Goal: Information Seeking & Learning: Learn about a topic

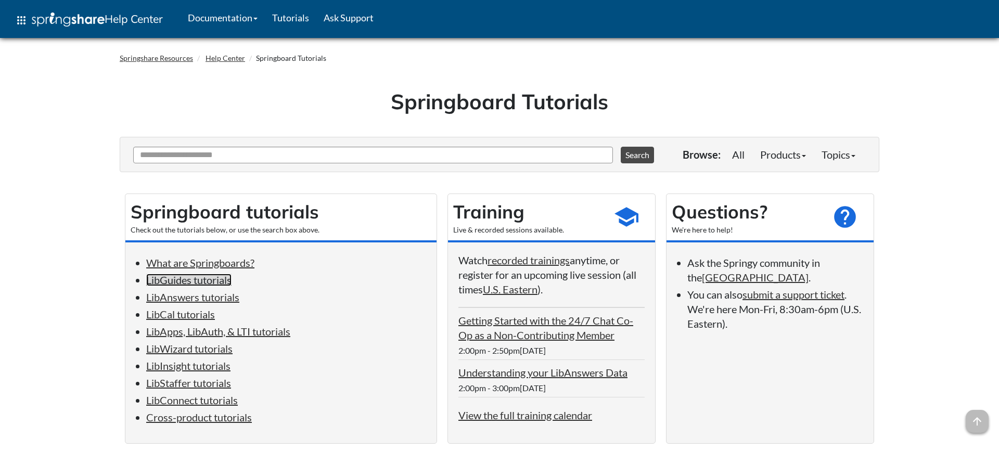
click at [231, 286] on link "LibGuides tutorials" at bounding box center [188, 280] width 85 height 12
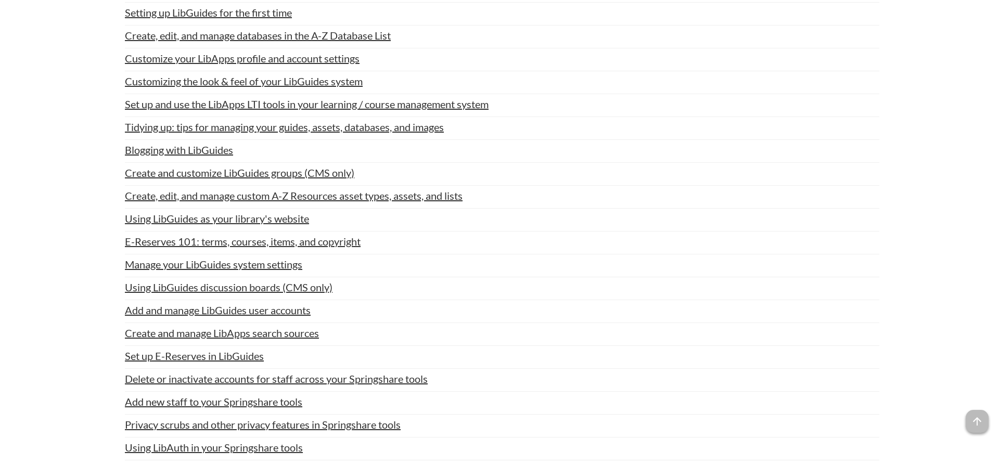
scroll to position [626, 0]
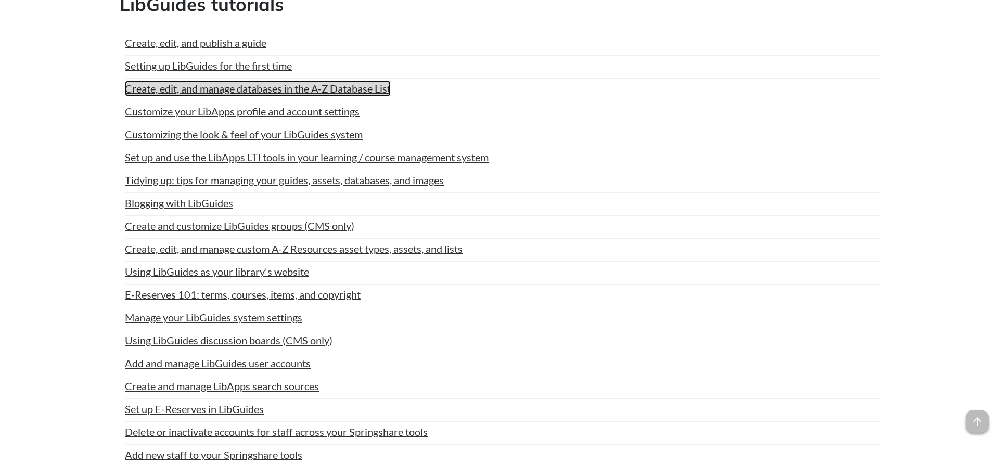
click at [373, 96] on link "Create, edit, and manage databases in the A-Z Database List" at bounding box center [258, 89] width 266 height 16
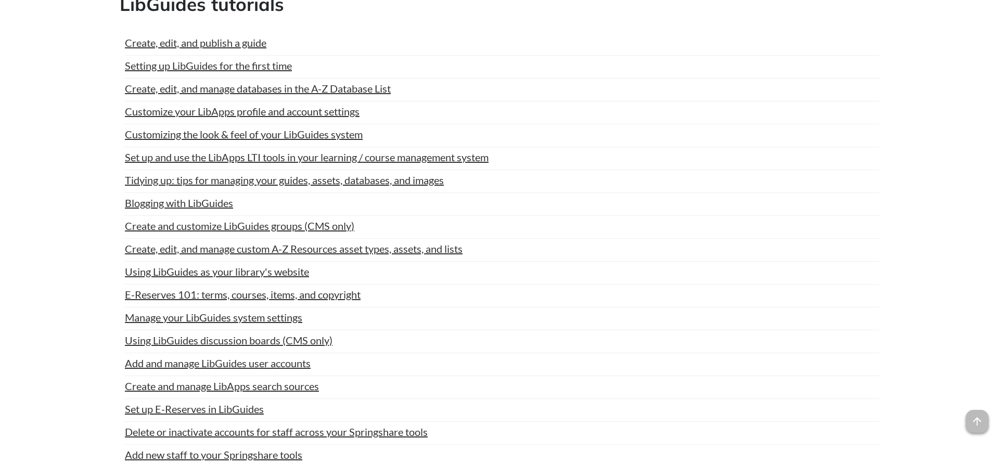
scroll to position [626, 0]
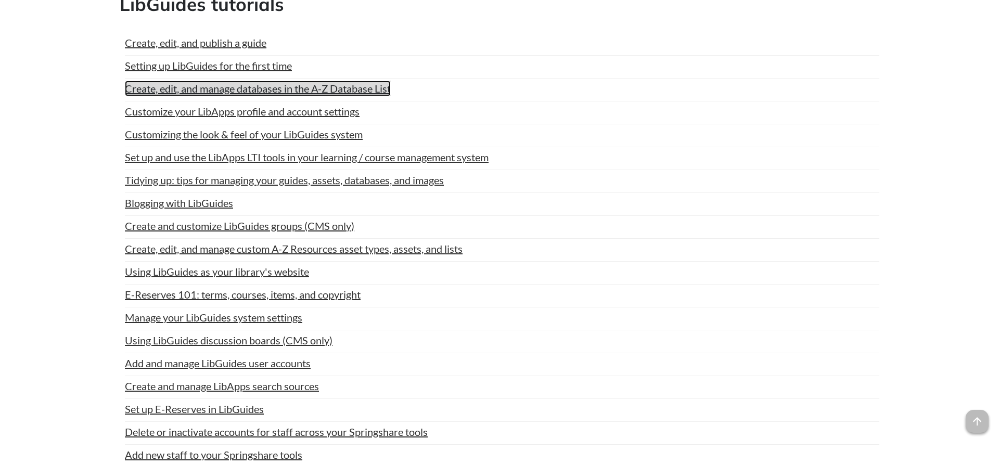
click at [385, 96] on link "Create, edit, and manage databases in the A-Z Database List" at bounding box center [258, 89] width 266 height 16
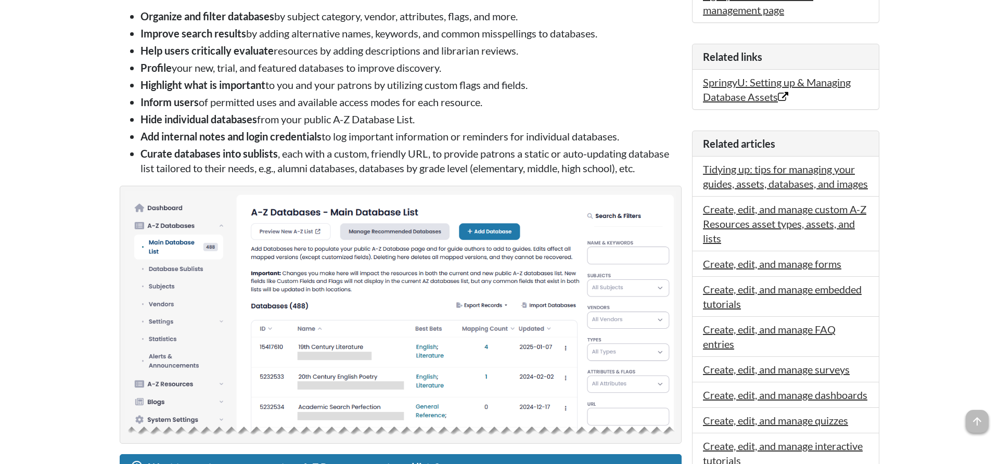
scroll to position [743, 0]
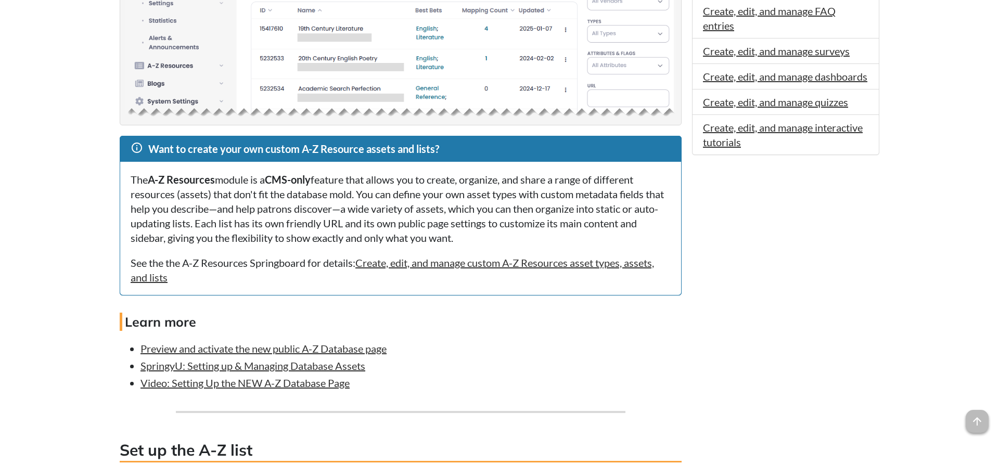
click at [397, 356] on li "Preview and activate the new public A-Z Database page" at bounding box center [410, 348] width 541 height 15
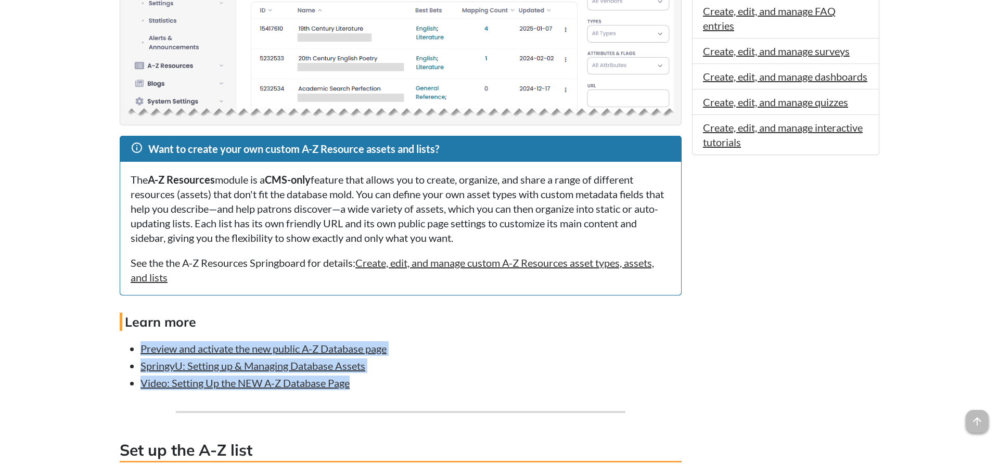
drag, startPoint x: 366, startPoint y: 397, endPoint x: 138, endPoint y: 366, distance: 230.4
click at [138, 366] on ul "Preview and activate the new public A-Z Database page SpringyU: Setting up & Ma…" at bounding box center [401, 365] width 562 height 49
copy ul "Preview and activate the new public A-Z Database page SpringyU: Setting up & Ma…"
click at [970, 420] on span "arrow_upward" at bounding box center [976, 421] width 23 height 23
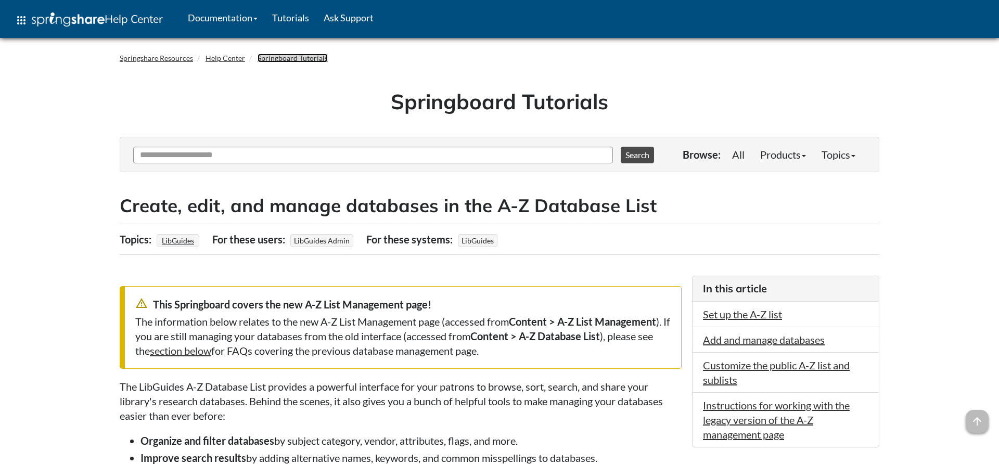
click at [297, 61] on link "Springboard Tutorials" at bounding box center [292, 58] width 70 height 9
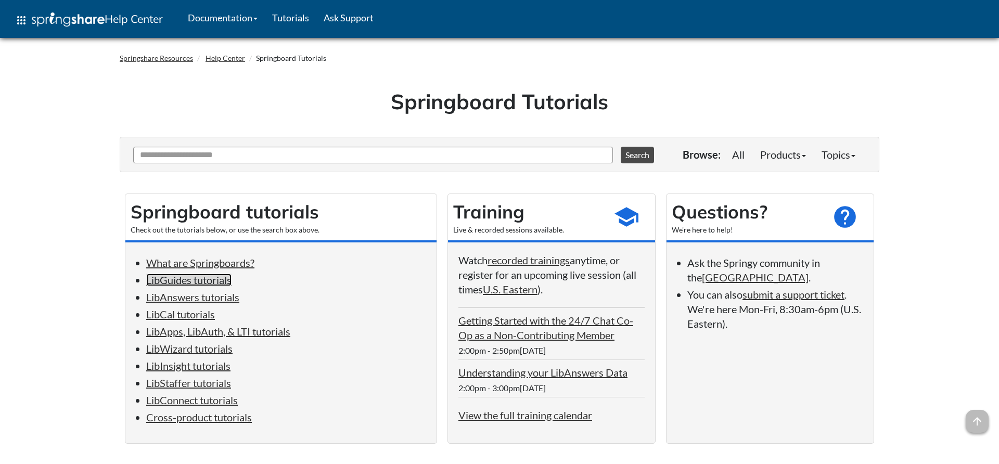
click at [216, 280] on link "LibGuides tutorials" at bounding box center [188, 280] width 85 height 12
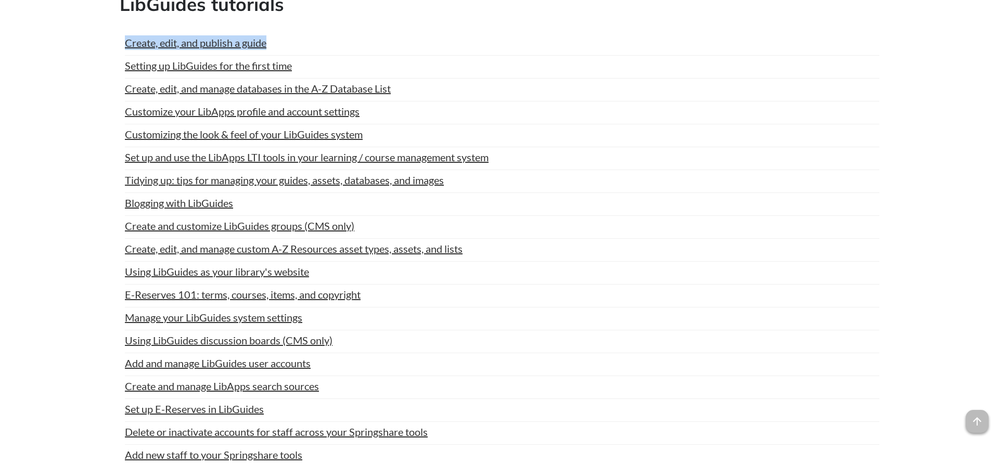
drag, startPoint x: 277, startPoint y: 51, endPoint x: 112, endPoint y: 52, distance: 164.9
copy link "Create, edit, and publish a guide"
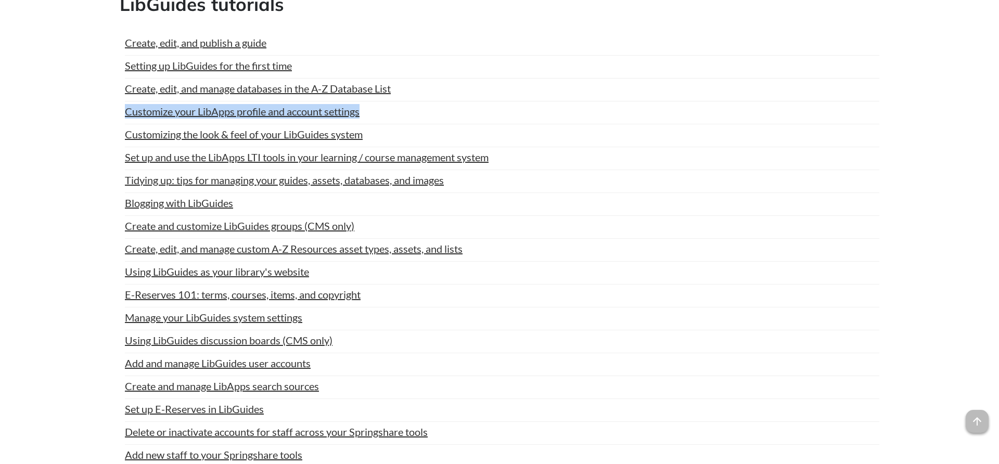
drag, startPoint x: 373, startPoint y: 122, endPoint x: 123, endPoint y: 113, distance: 250.3
click at [123, 113] on div "Create, edit, and publish a guide Last Updated: [DATE] | Topics: LibGuides | Vi…" at bounding box center [499, 297] width 759 height 545
copy link "Customize your LibApps profile and account settings"
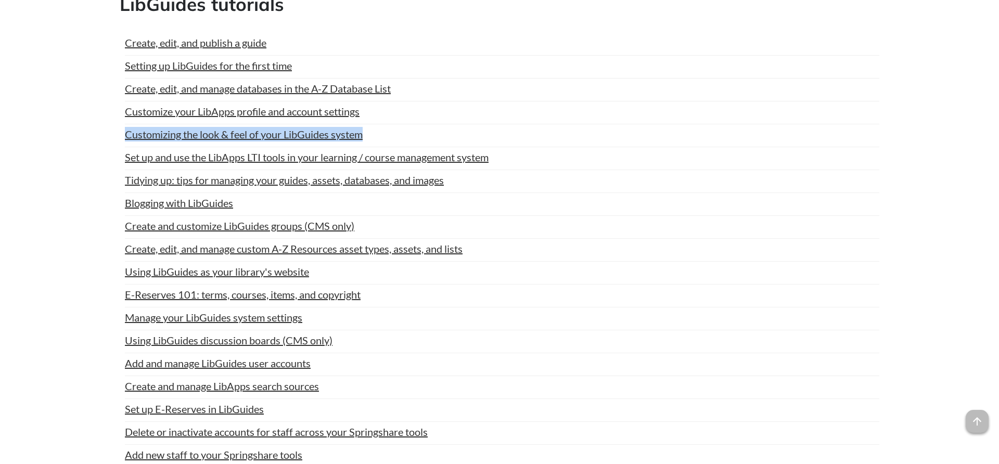
drag, startPoint x: 376, startPoint y: 144, endPoint x: 114, endPoint y: 141, distance: 261.6
copy link "Customizing the look & feel of your LibGuides system"
